Goal: Task Accomplishment & Management: Use online tool/utility

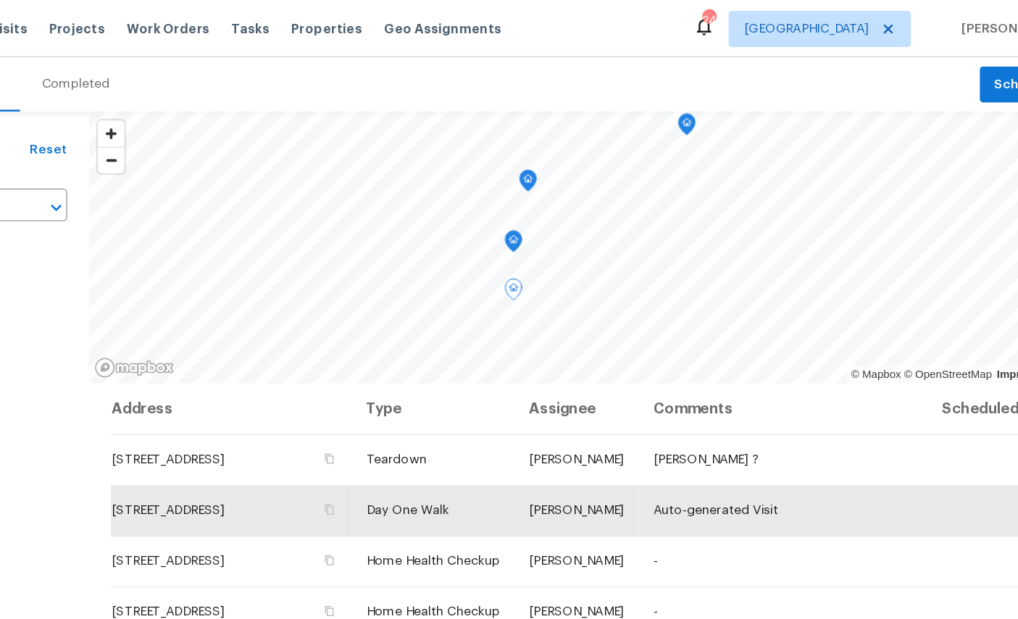
scroll to position [69, 0]
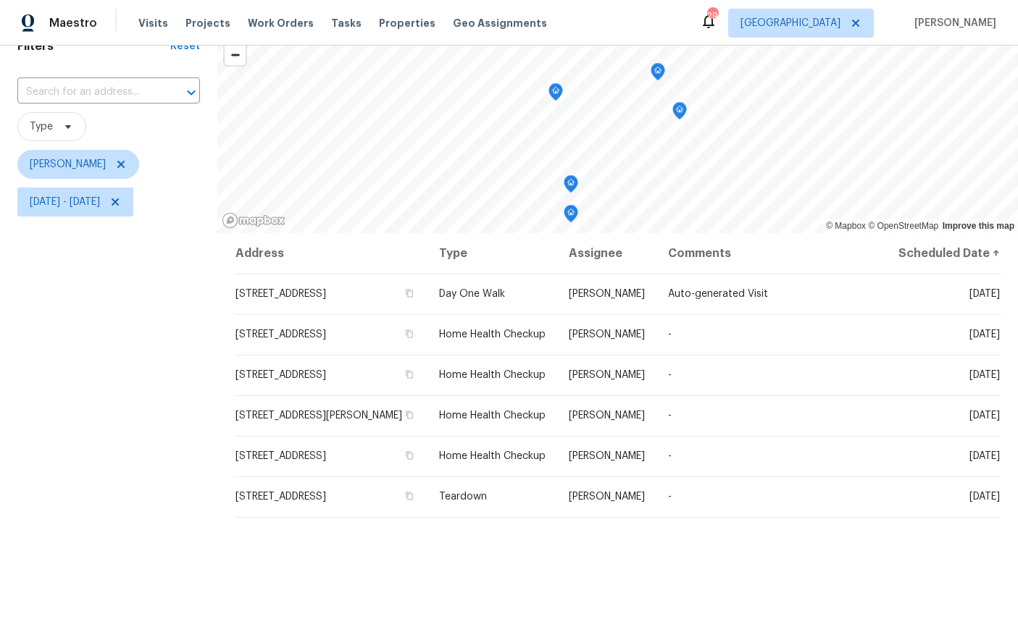
scroll to position [62, 0]
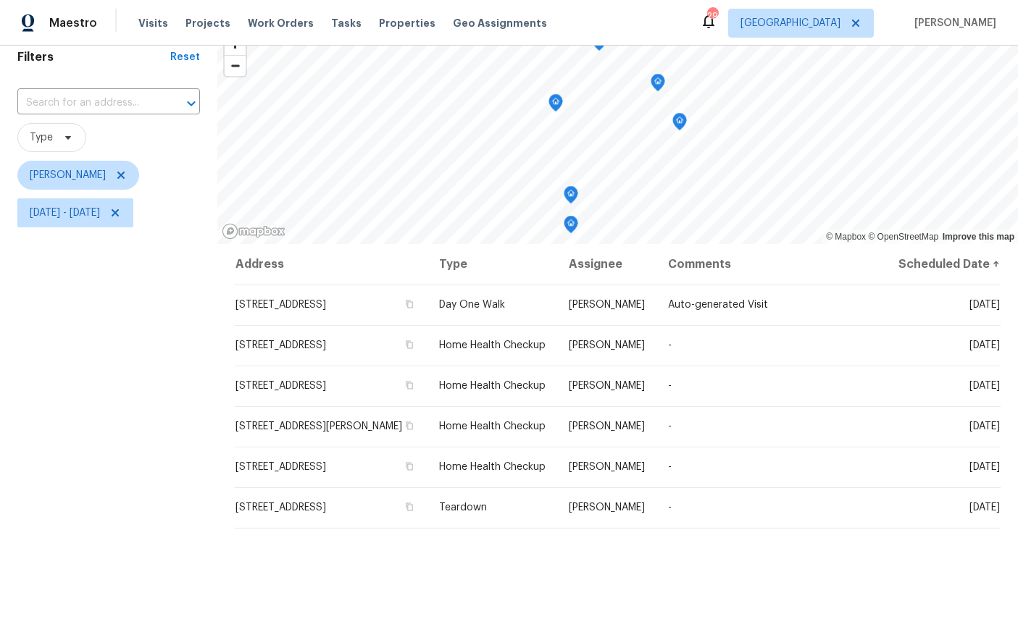
click at [573, 187] on icon "Map marker" at bounding box center [570, 195] width 13 height 17
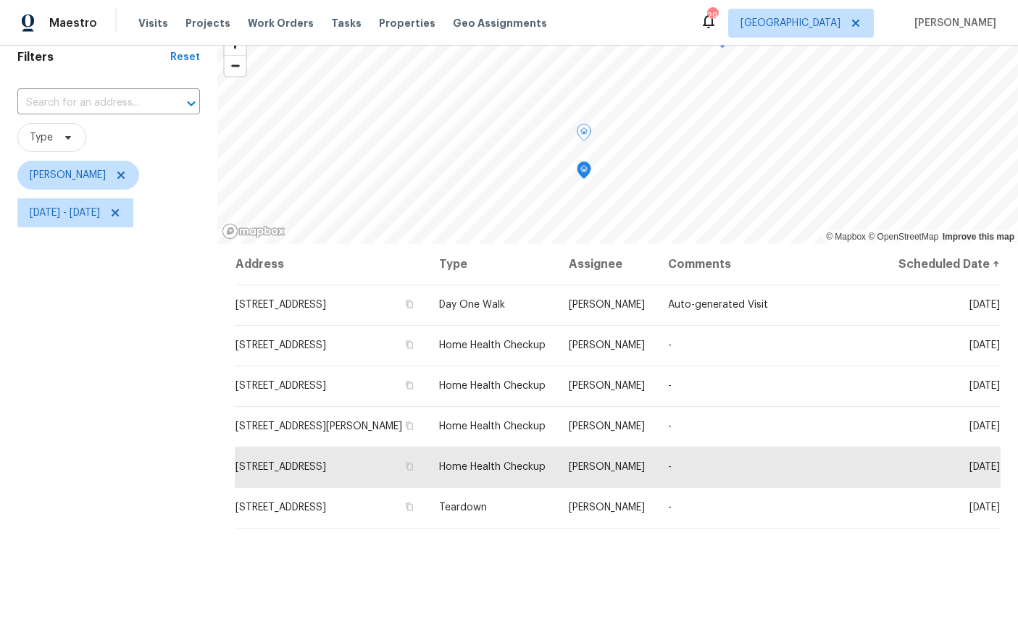
click at [584, 166] on icon "Map marker" at bounding box center [583, 170] width 13 height 17
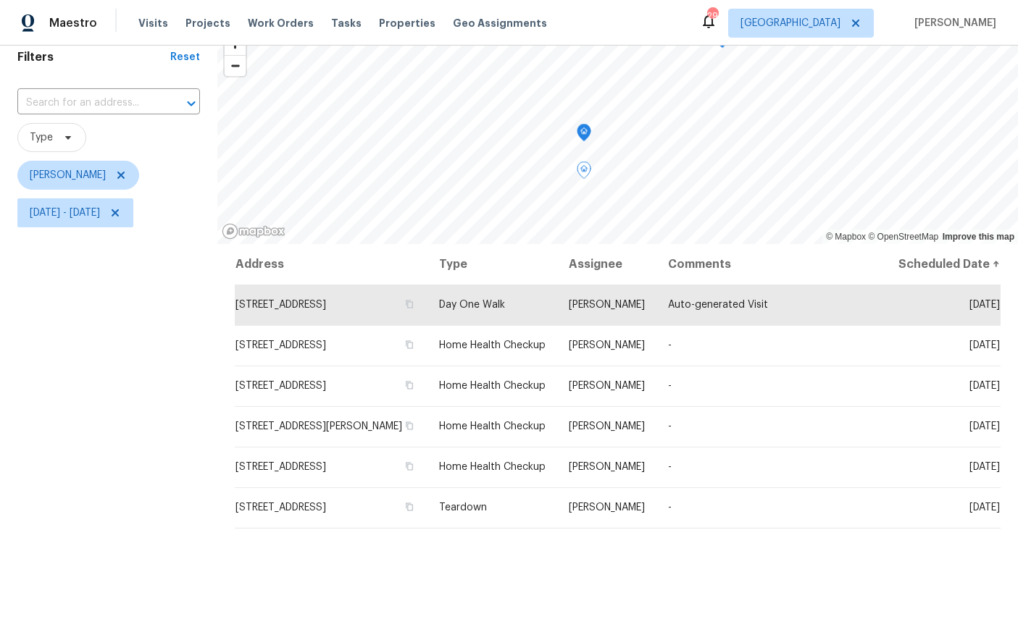
click at [580, 126] on icon "Map marker" at bounding box center [583, 133] width 13 height 17
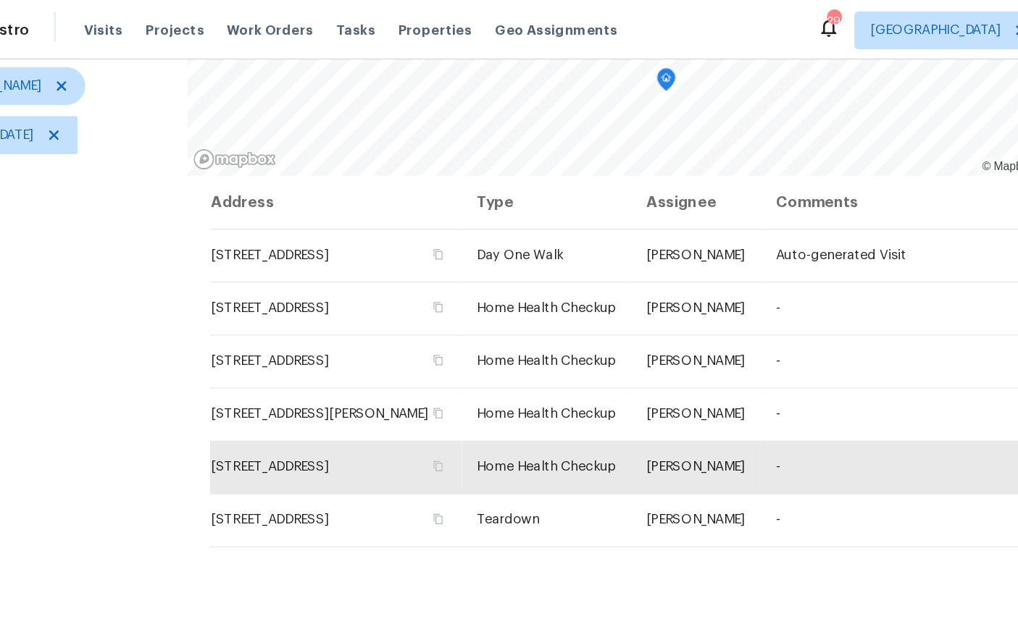
scroll to position [171, 0]
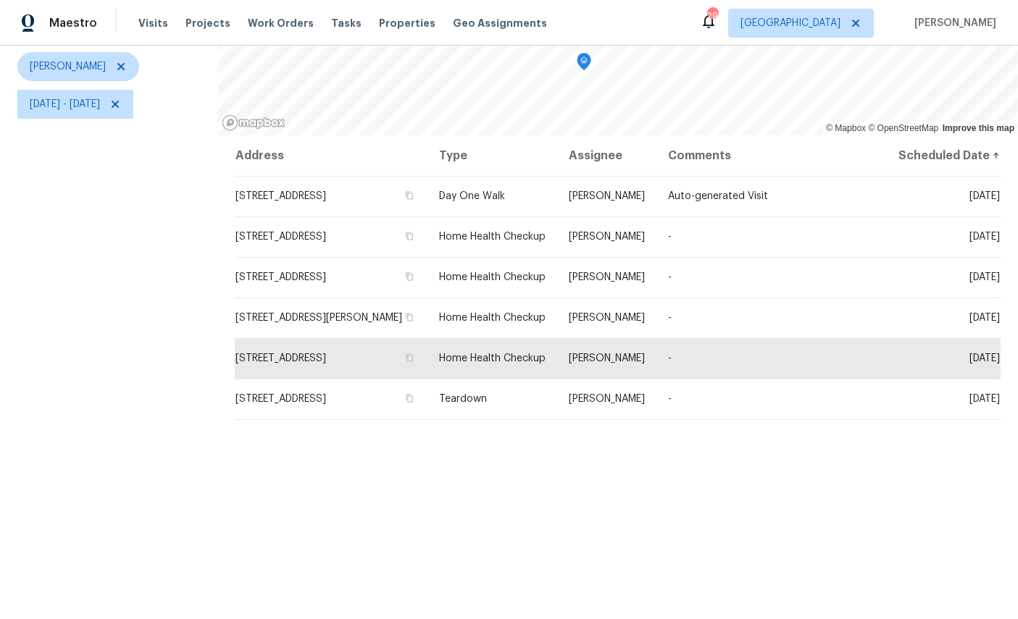
click at [0, 0] on icon at bounding box center [0, 0] width 0 height 0
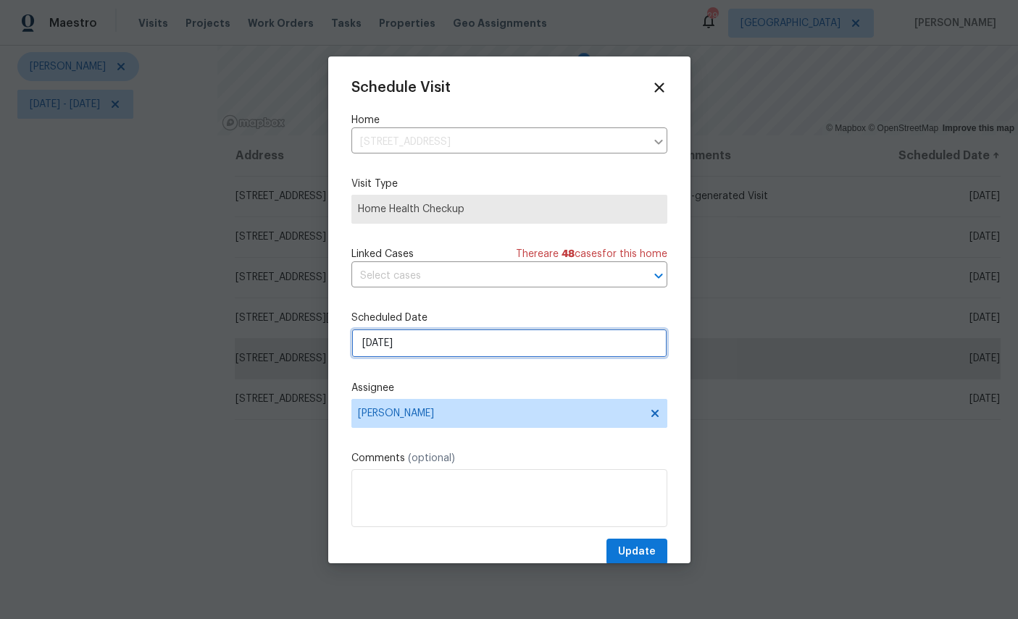
click at [483, 349] on input "[DATE]" at bounding box center [509, 343] width 316 height 29
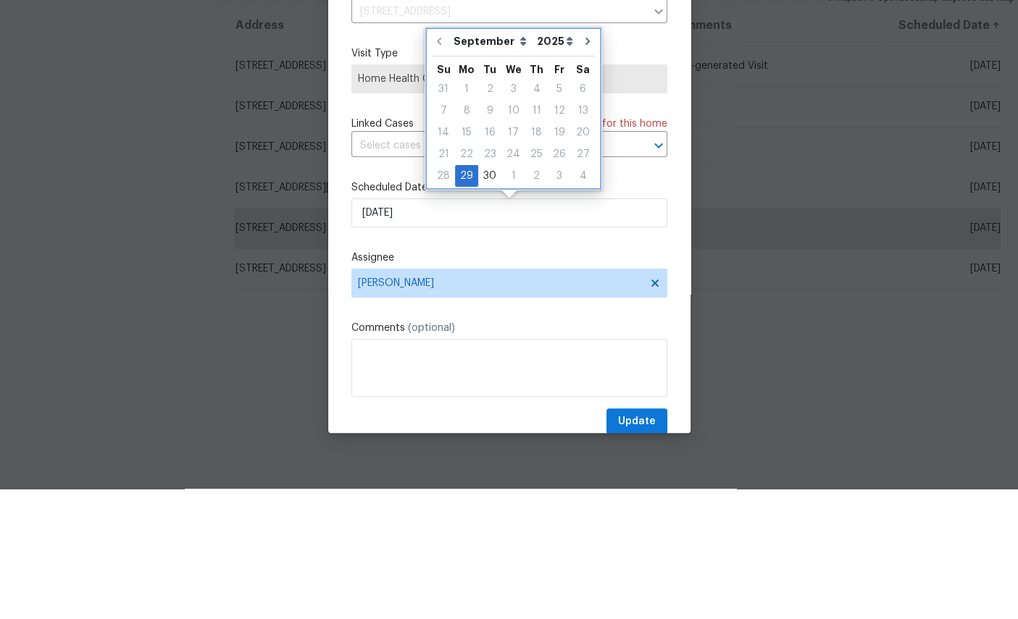
click at [582, 166] on icon "Go to next month" at bounding box center [588, 172] width 12 height 12
type input "10/29/2025"
select select "9"
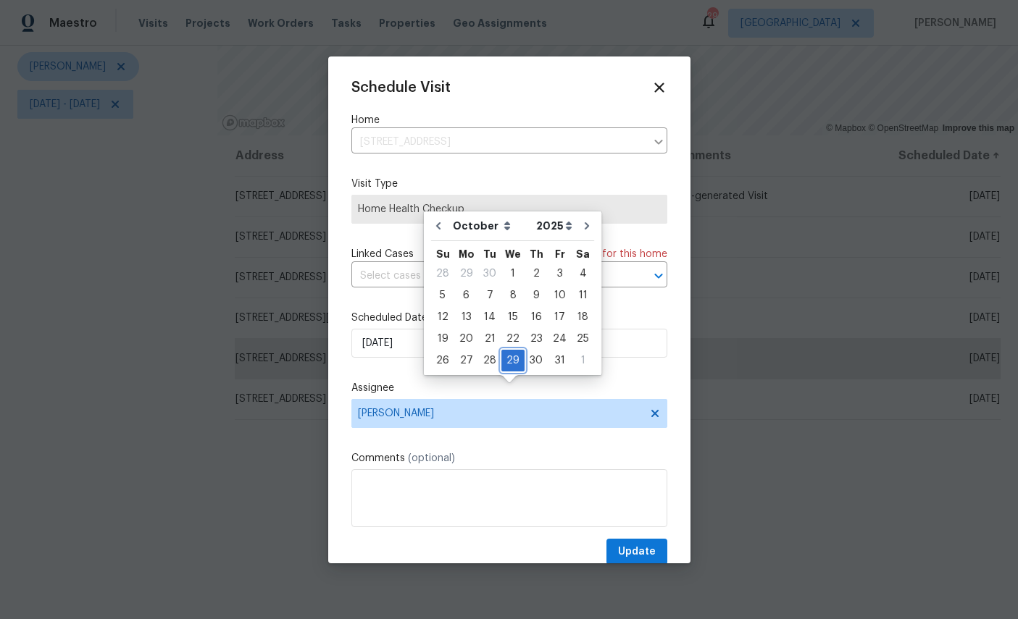
click at [506, 351] on div "29" at bounding box center [512, 361] width 23 height 20
click at [628, 553] on span "Update" at bounding box center [637, 552] width 38 height 18
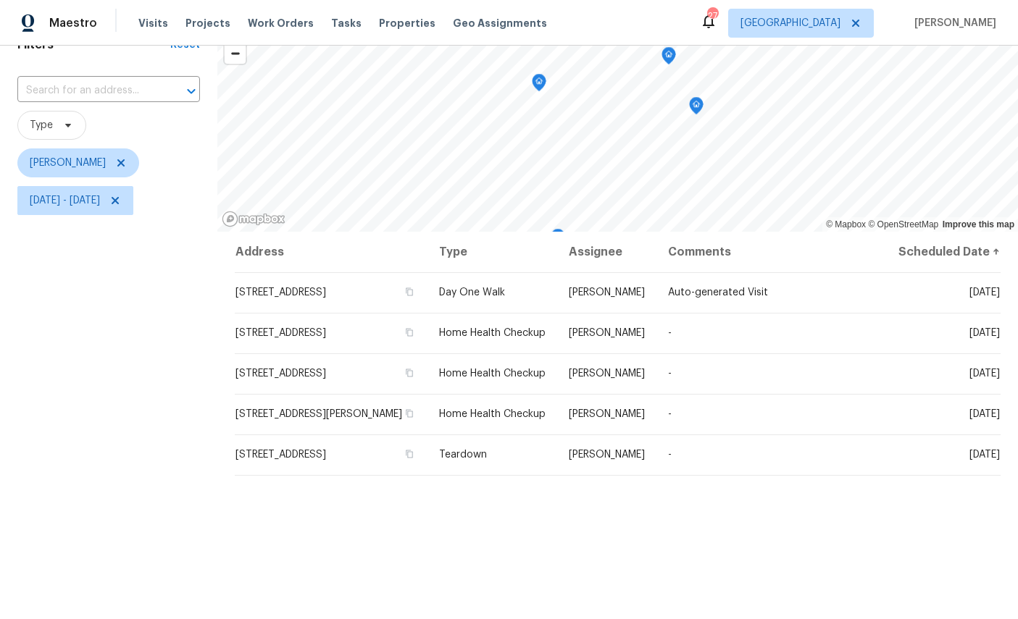
scroll to position [73, 0]
click at [604, 138] on icon "Map marker" at bounding box center [598, 146] width 13 height 17
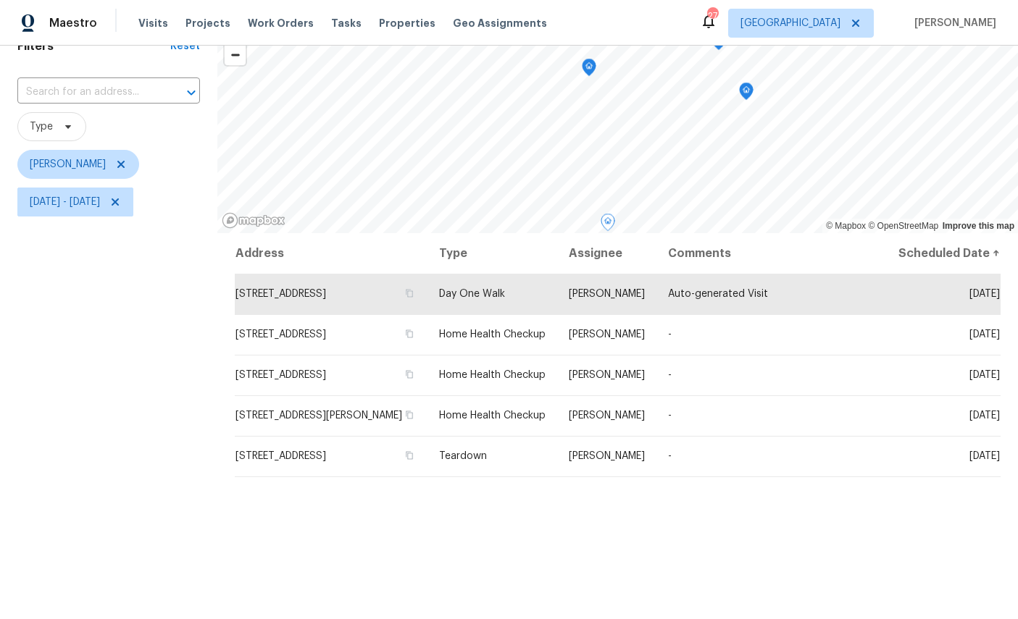
click at [591, 59] on icon "Map marker" at bounding box center [588, 67] width 13 height 17
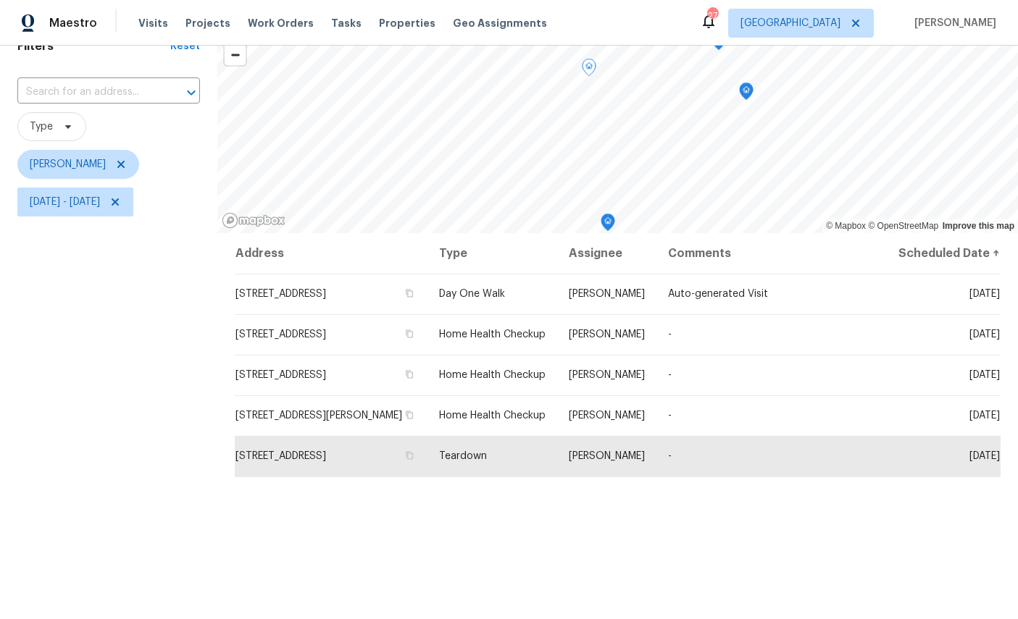
click at [750, 83] on icon "Map marker" at bounding box center [746, 92] width 14 height 18
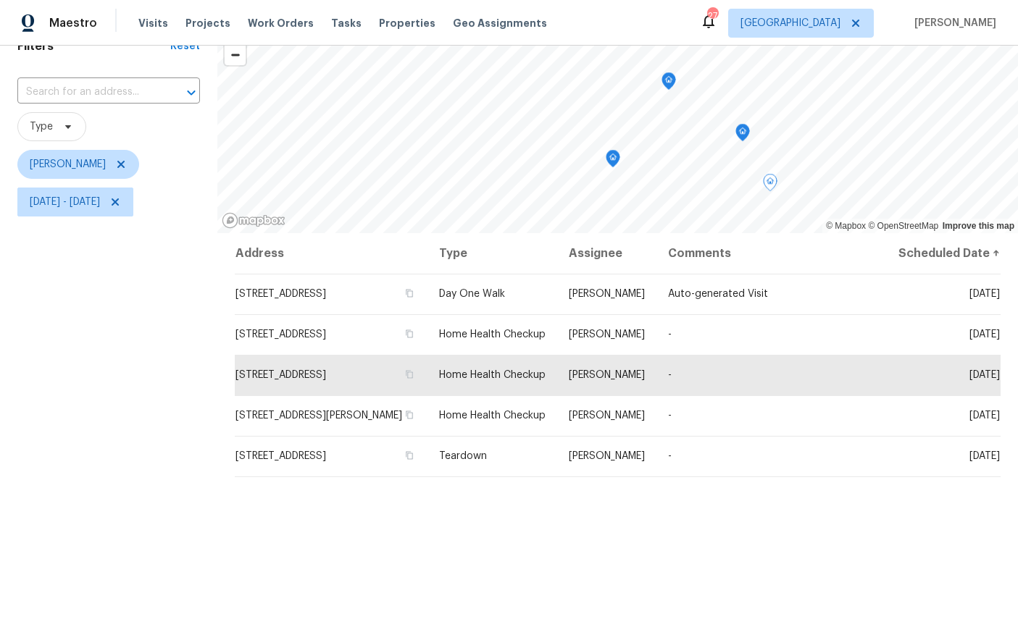
click at [611, 156] on icon "Map marker" at bounding box center [613, 158] width 4 height 4
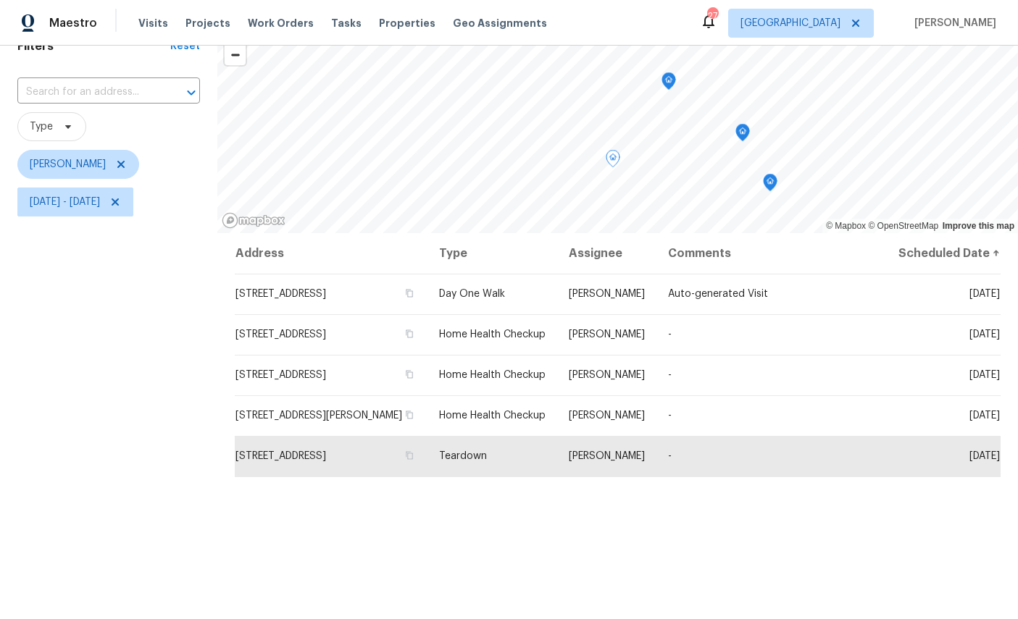
click at [669, 79] on icon "Map marker" at bounding box center [668, 81] width 4 height 4
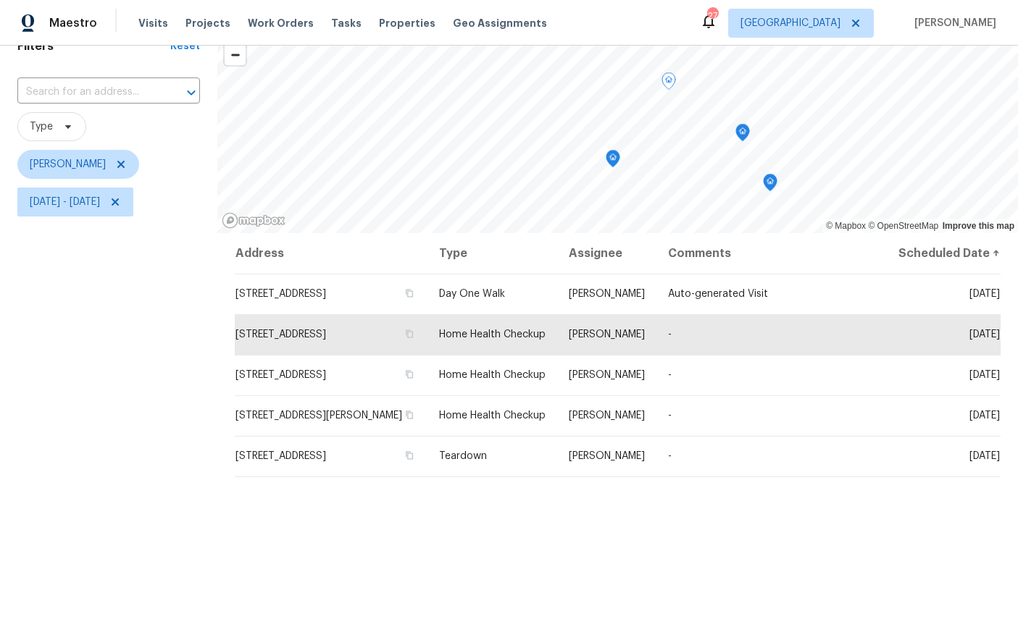
click at [613, 151] on icon "Map marker" at bounding box center [612, 159] width 13 height 17
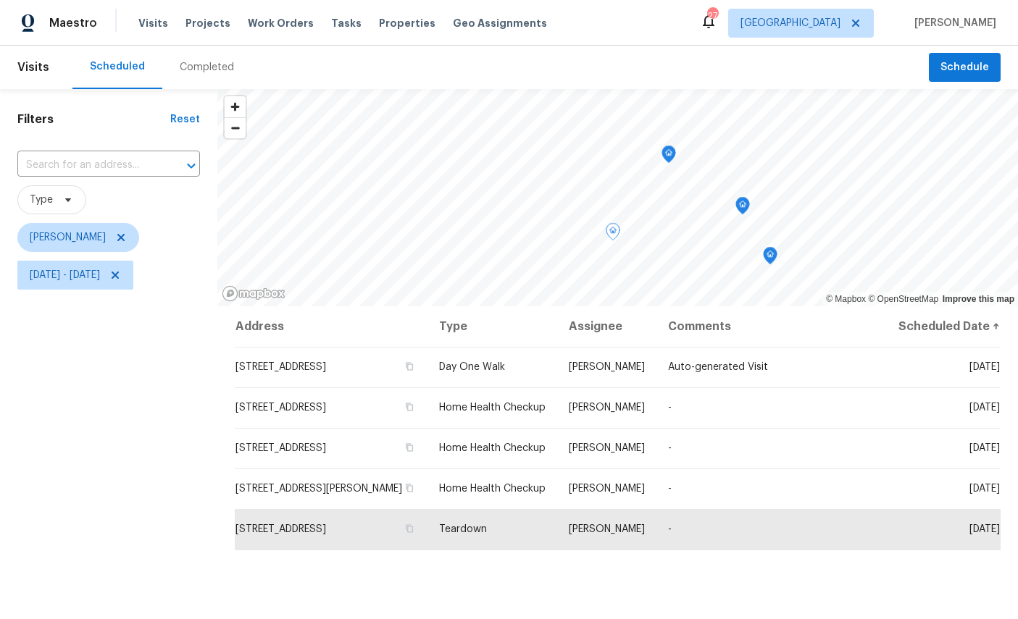
scroll to position [0, 0]
click at [969, 59] on span "Schedule" at bounding box center [964, 68] width 49 height 18
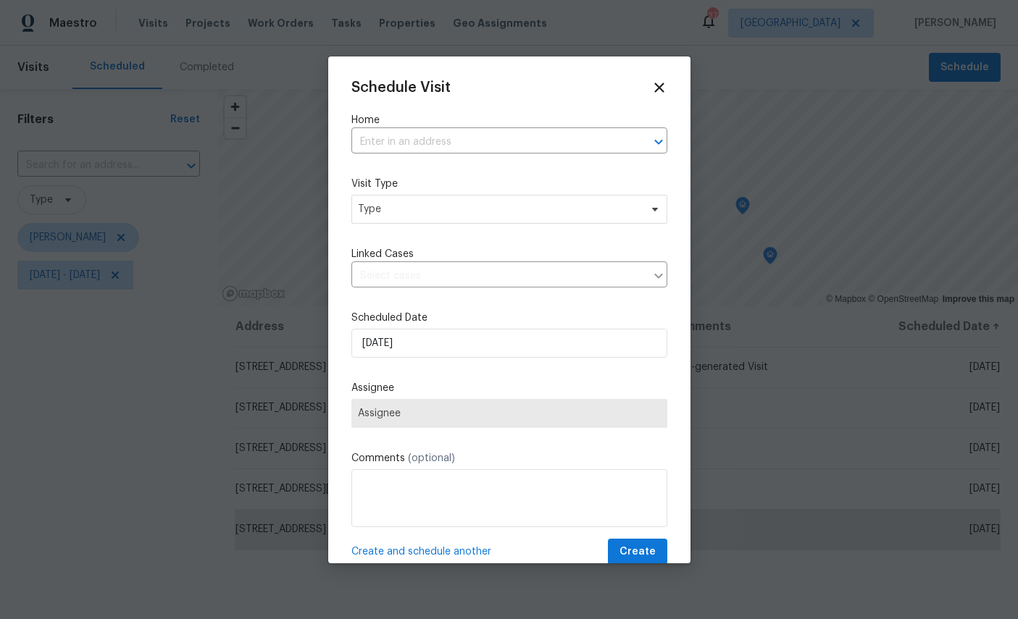
click at [454, 141] on input "text" at bounding box center [488, 142] width 275 height 22
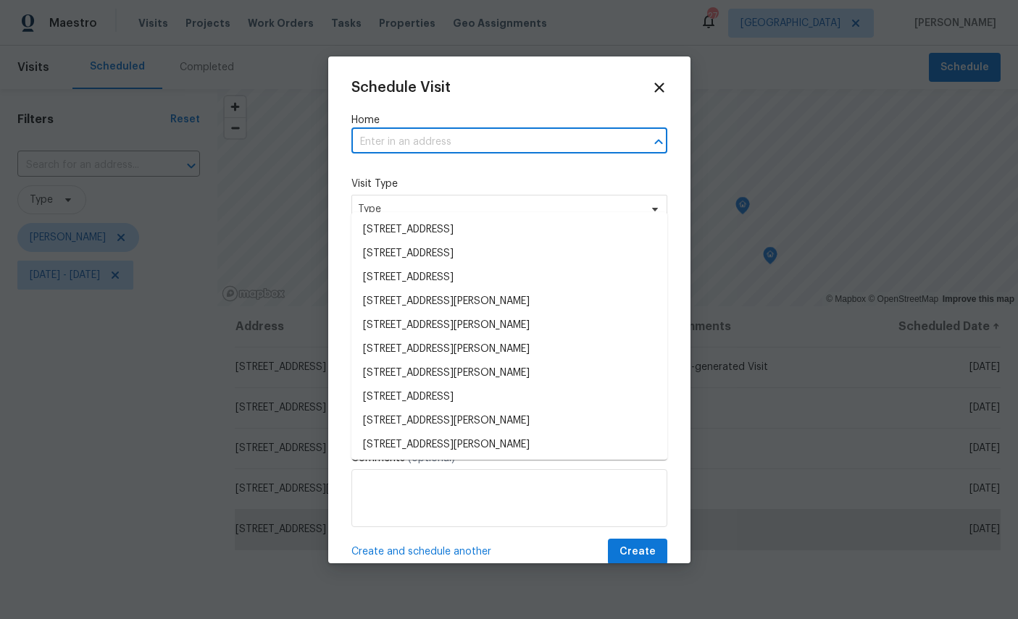
scroll to position [54, 0]
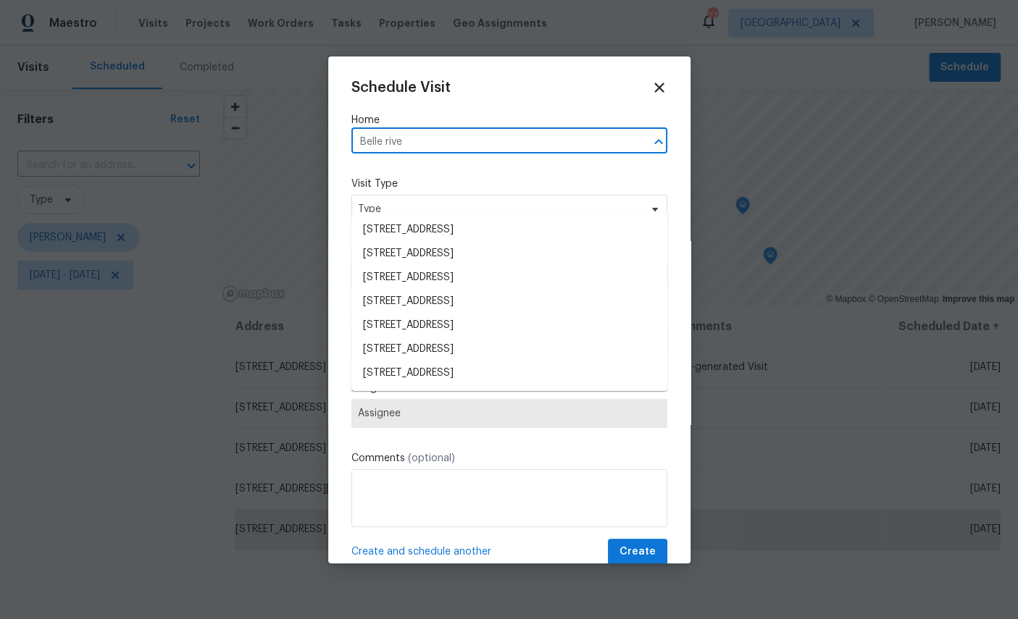
type input "belle rive"
click at [546, 361] on li "8715 Belle Rive Blvd Apt 1506, Jacksonville, FL 32256" at bounding box center [509, 373] width 316 height 24
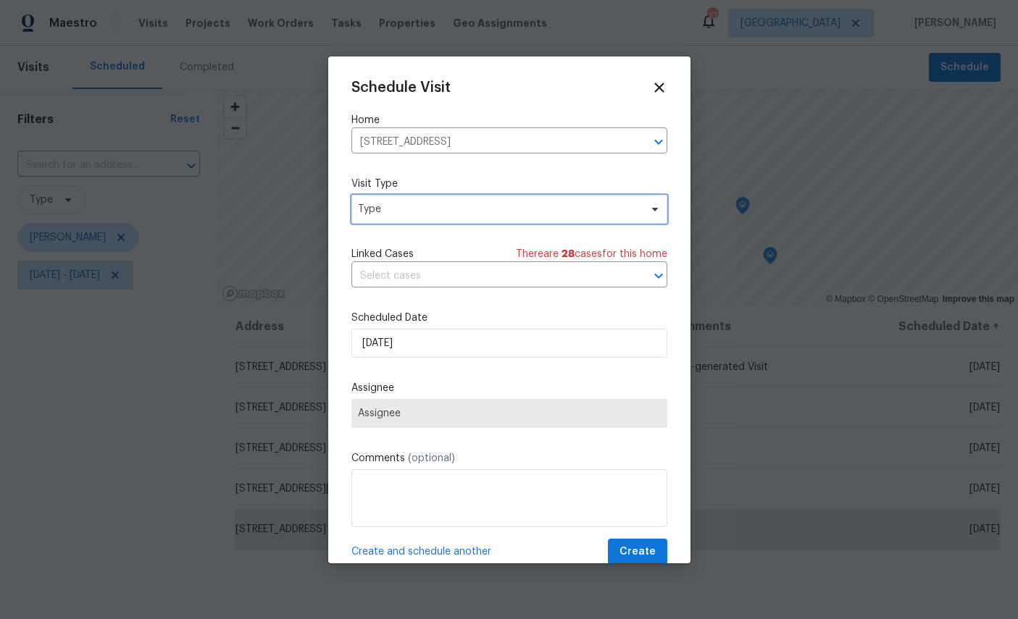
click at [540, 200] on span "Type" at bounding box center [509, 209] width 316 height 29
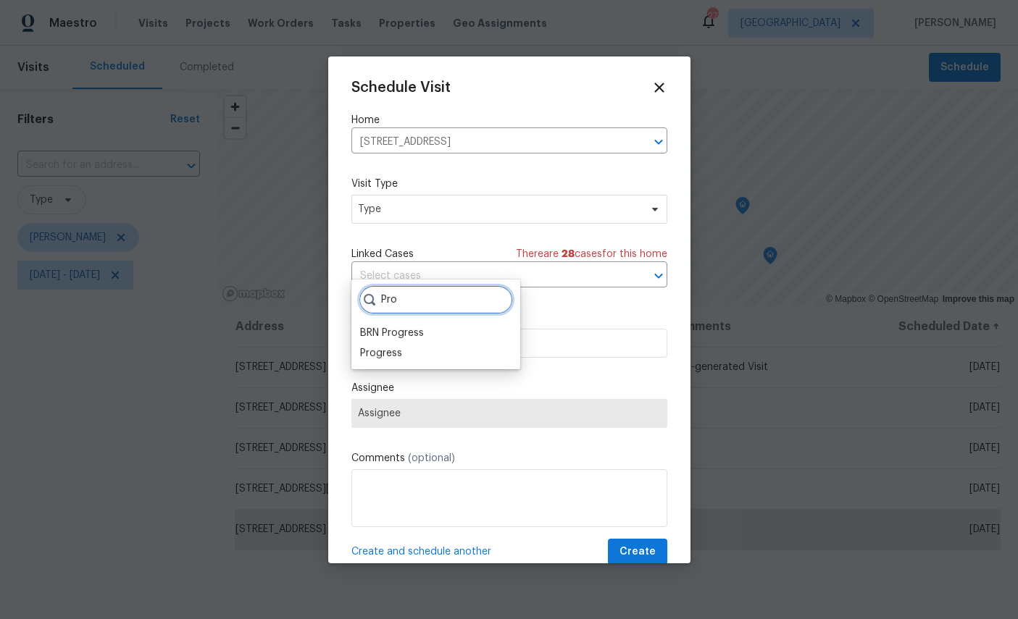
type input "Pro"
click at [387, 346] on div "Progress" at bounding box center [381, 353] width 42 height 14
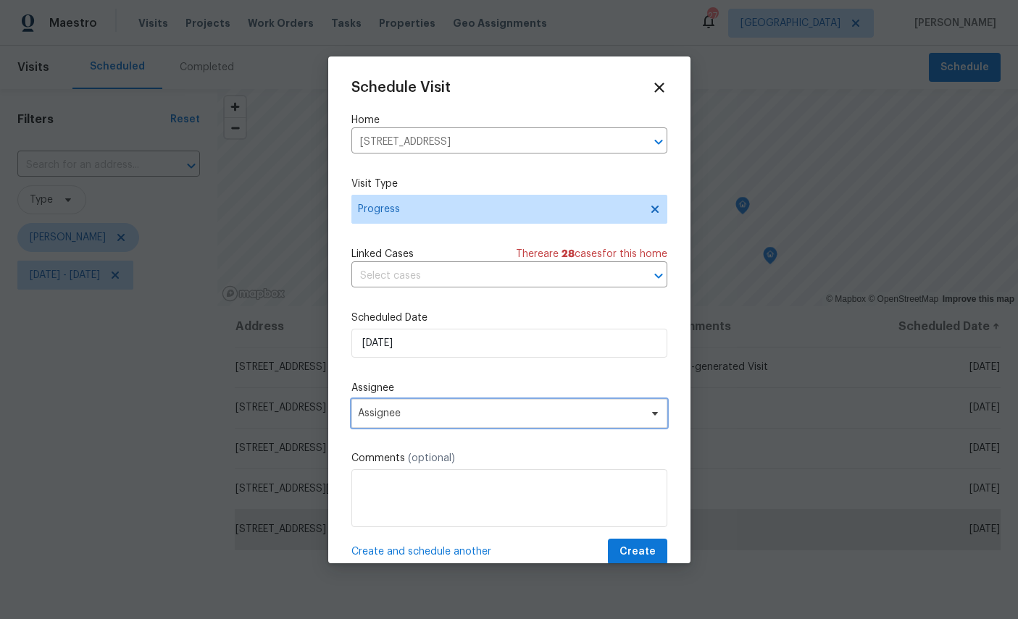
click at [553, 413] on span "Assignee" at bounding box center [500, 414] width 284 height 12
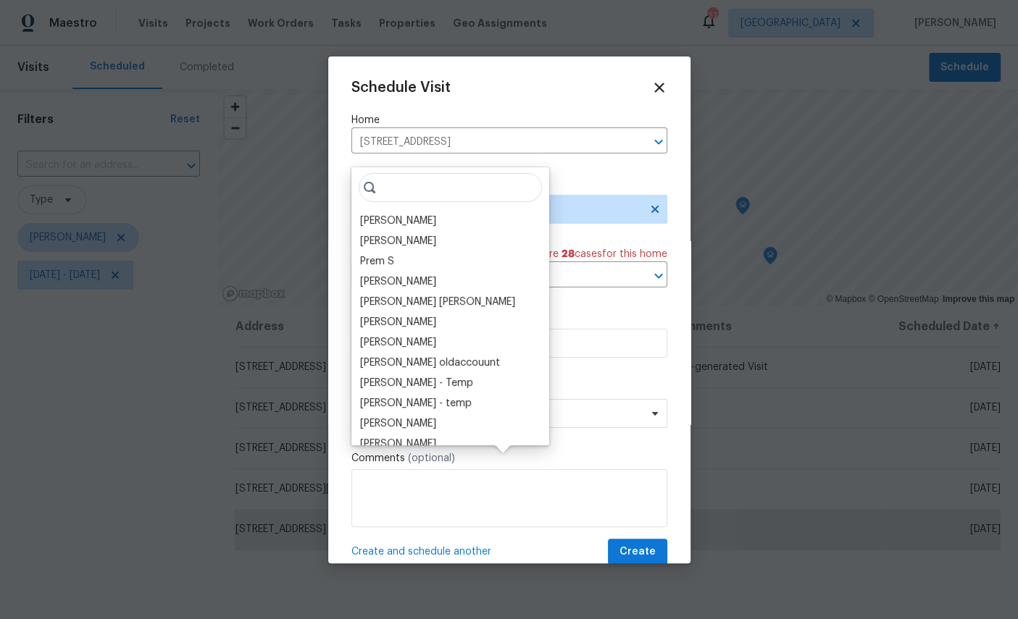
click at [400, 214] on div "[PERSON_NAME]" at bounding box center [398, 221] width 76 height 14
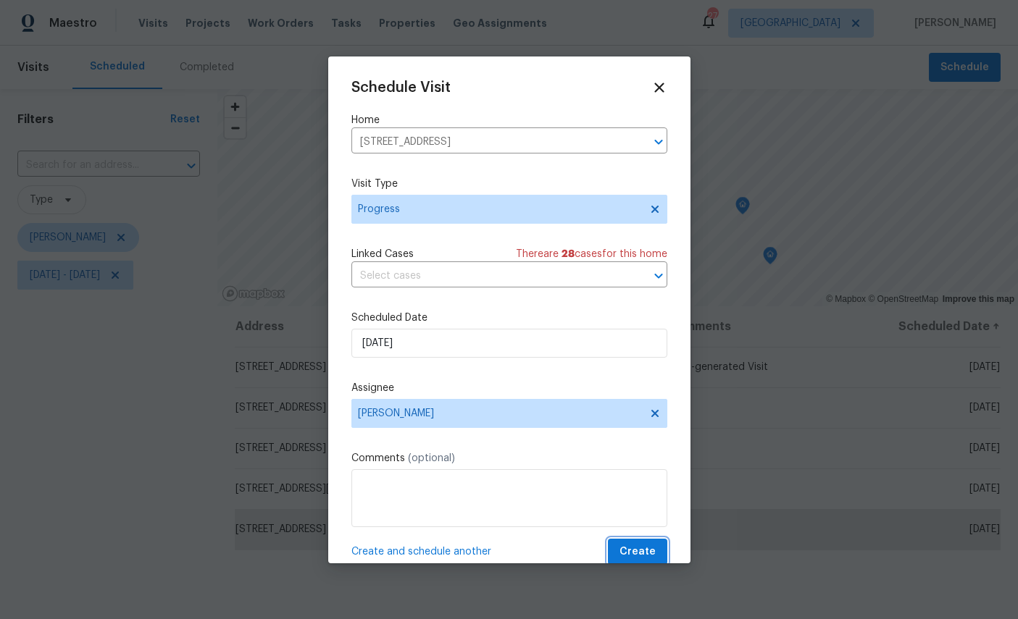
click at [642, 546] on span "Create" at bounding box center [637, 552] width 36 height 18
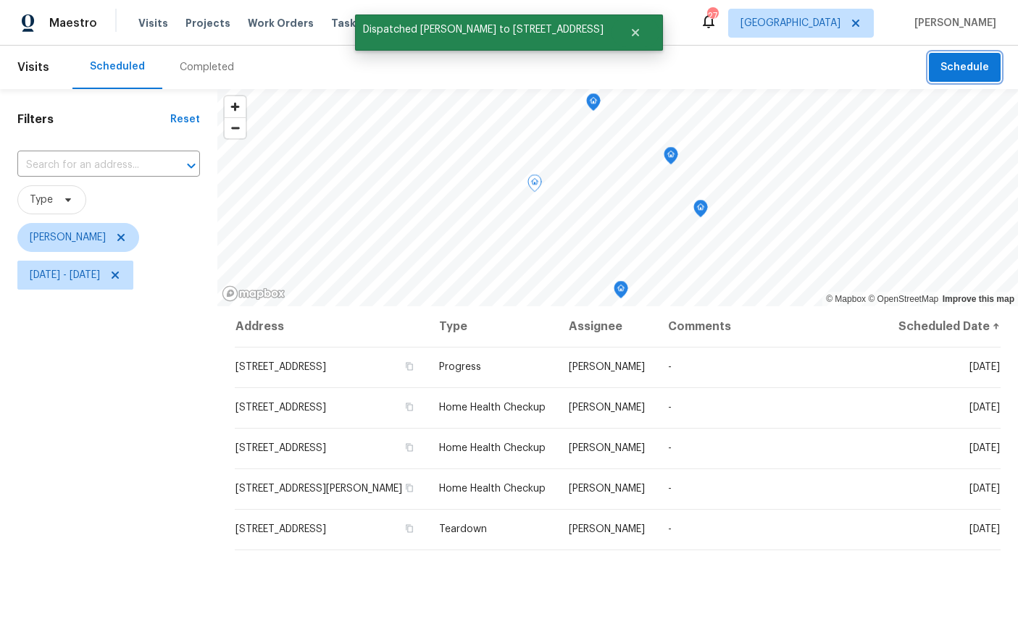
click at [696, 204] on icon "Map marker" at bounding box center [700, 209] width 13 height 17
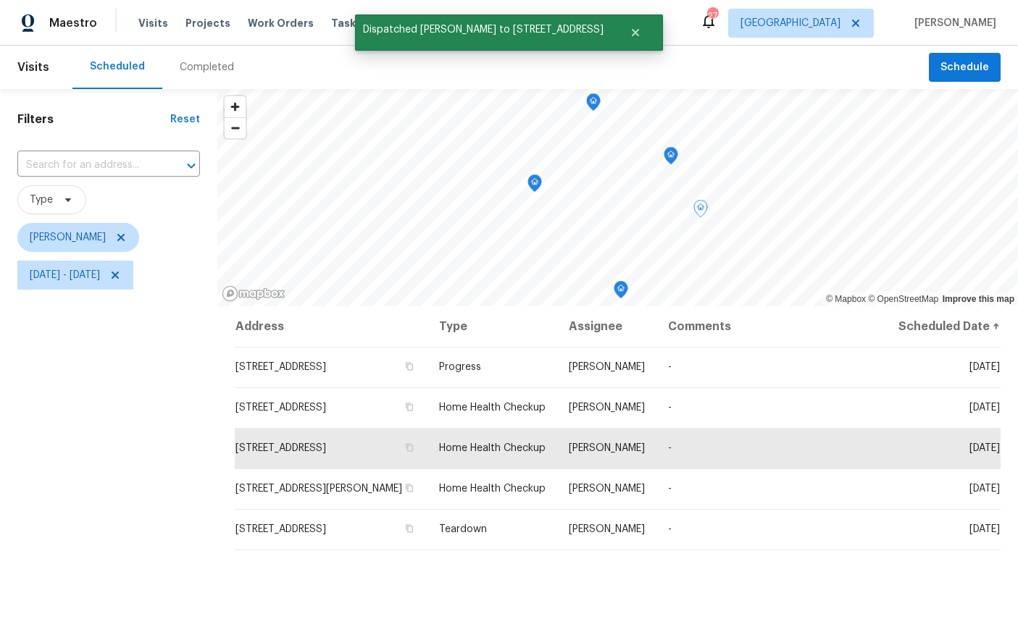
click at [672, 159] on icon "Map marker" at bounding box center [670, 156] width 13 height 17
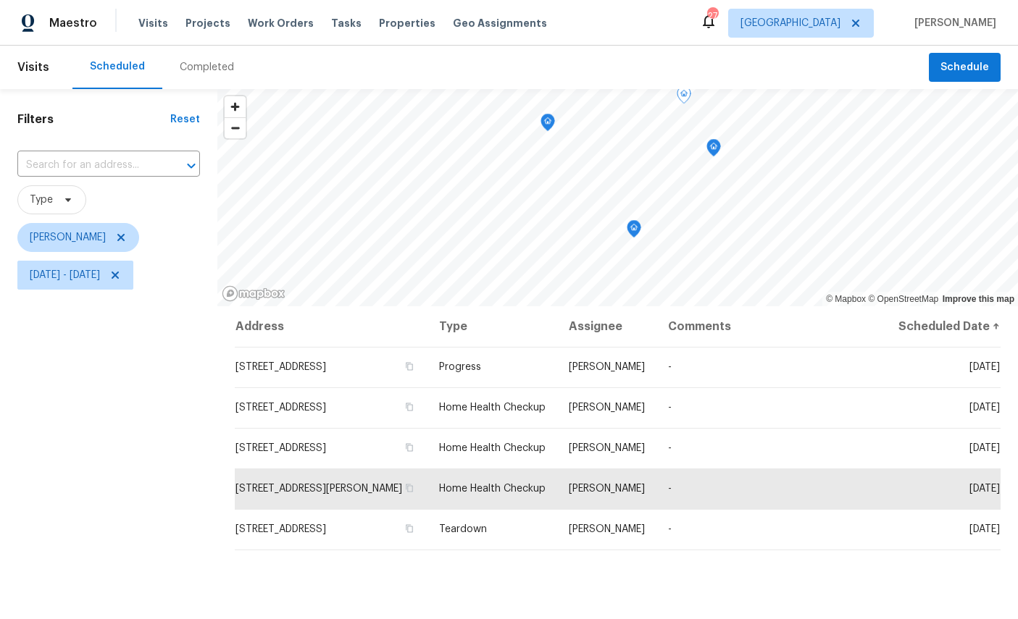
click at [638, 232] on icon "Map marker" at bounding box center [633, 229] width 13 height 17
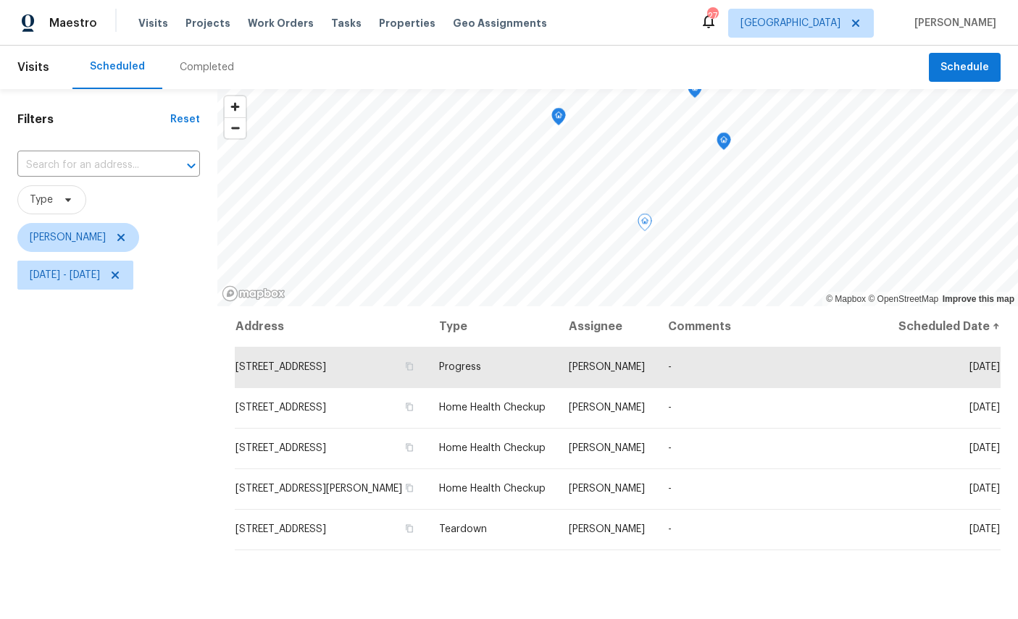
click at [561, 113] on icon "Map marker" at bounding box center [558, 117] width 13 height 17
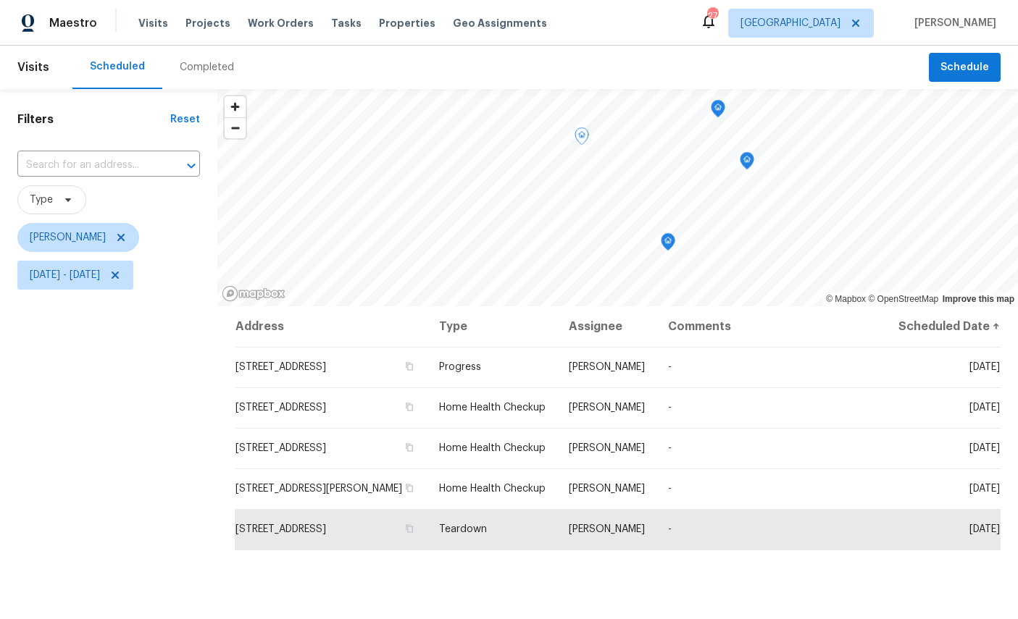
click at [669, 241] on icon "Map marker" at bounding box center [667, 242] width 13 height 17
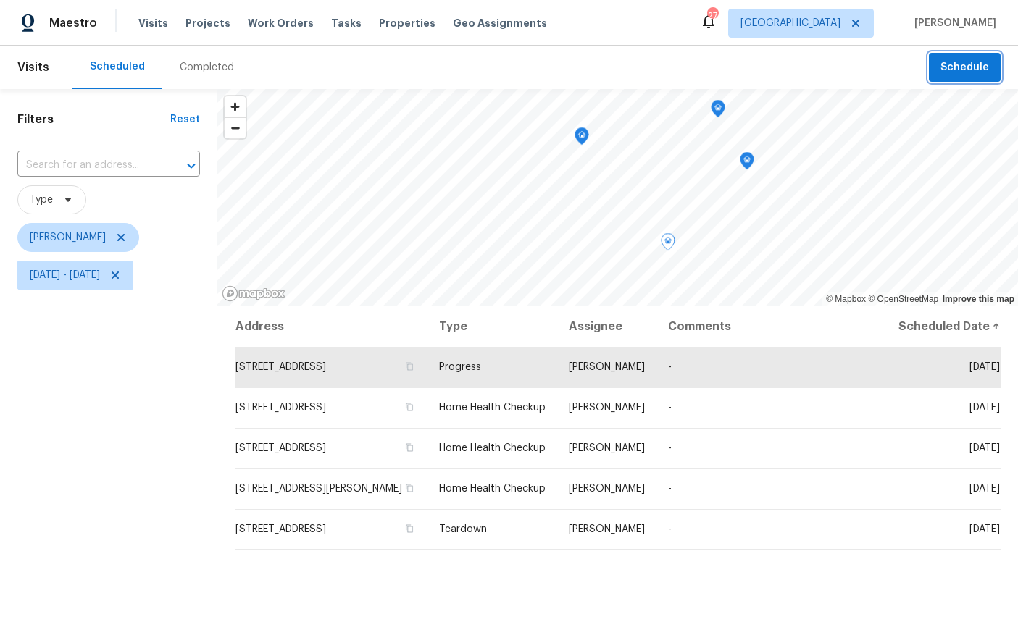
click at [967, 62] on span "Schedule" at bounding box center [964, 68] width 49 height 18
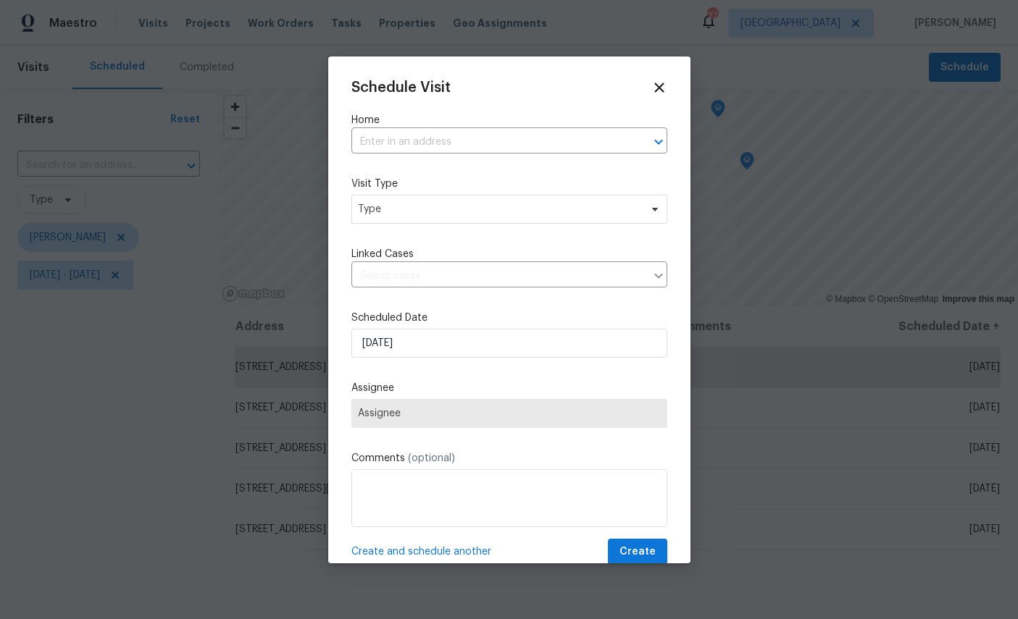
click at [460, 148] on input "text" at bounding box center [488, 142] width 275 height 22
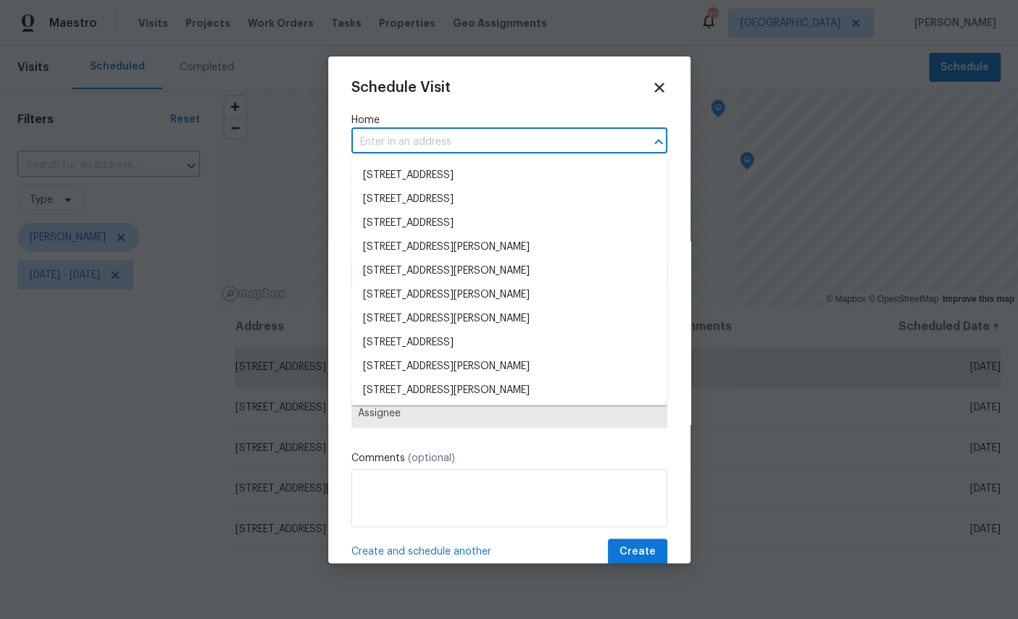
type input "2"
click at [663, 90] on icon at bounding box center [659, 88] width 16 height 16
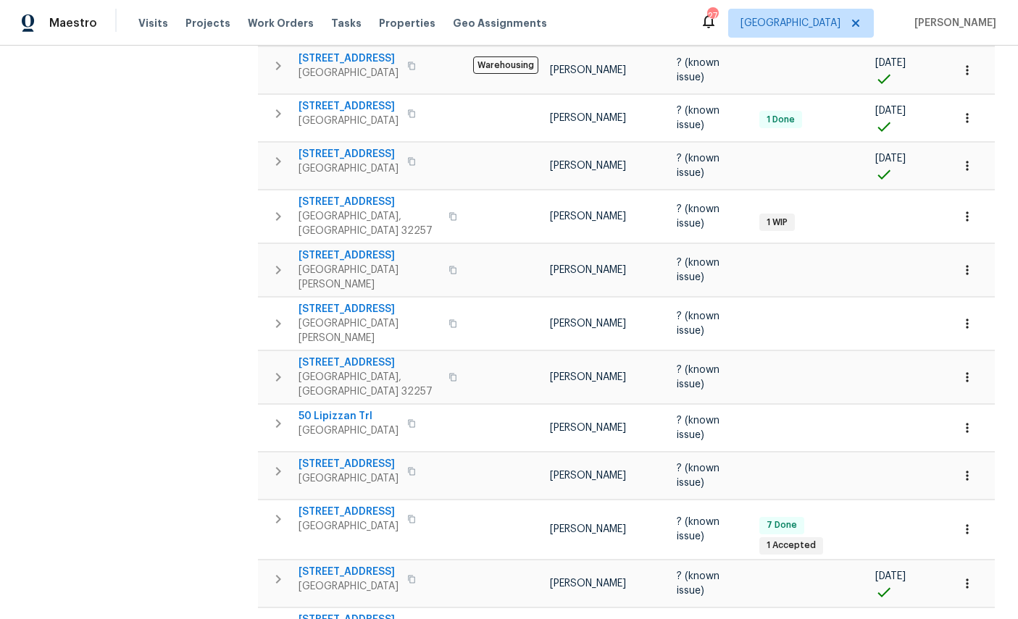
scroll to position [455, 0]
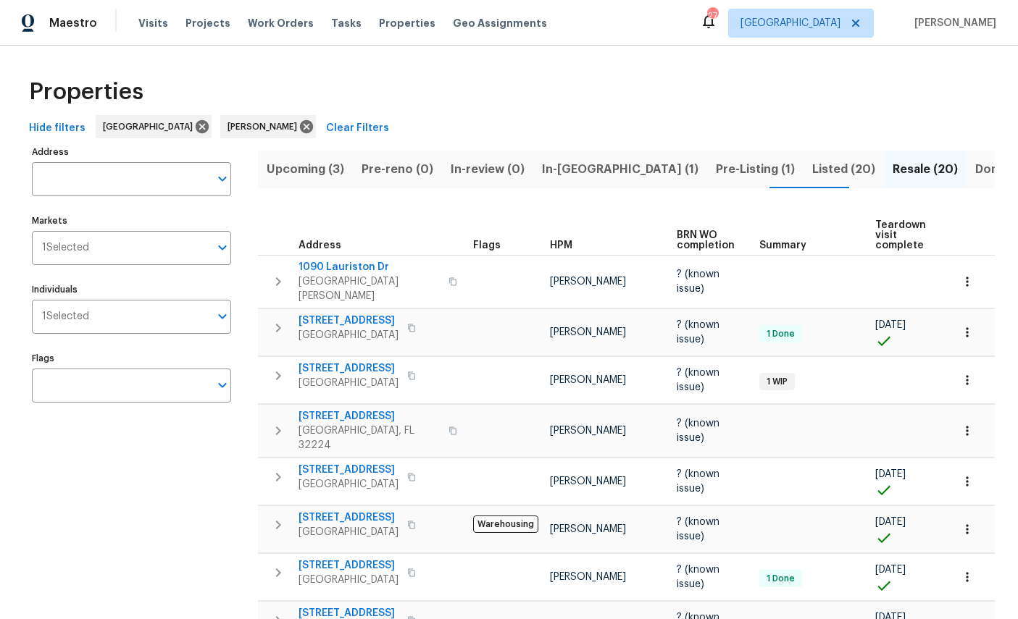
click at [310, 172] on span "Upcoming (3)" at bounding box center [305, 169] width 77 height 20
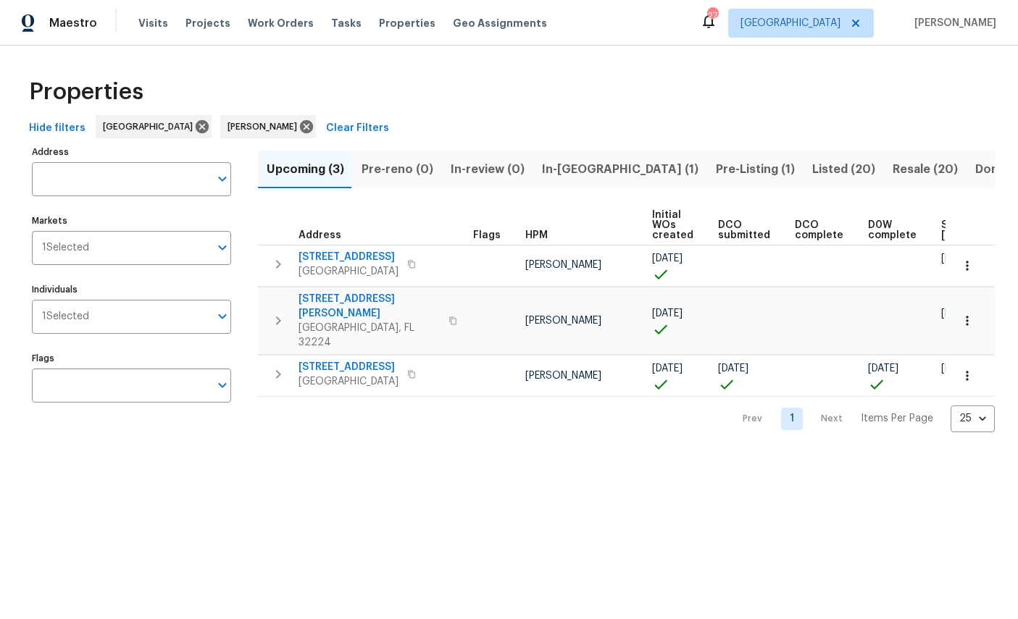
click at [339, 360] on span "11562 W Ride Dr" at bounding box center [348, 367] width 100 height 14
